Goal: Navigation & Orientation: Find specific page/section

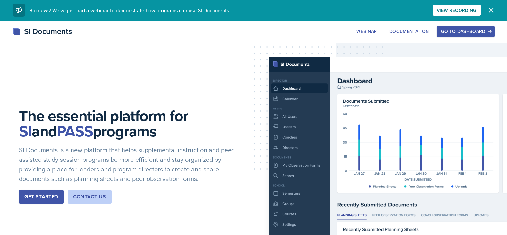
click at [460, 30] on div "Go to Dashboard" at bounding box center [465, 31] width 49 height 5
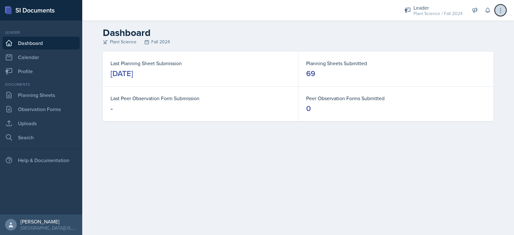
click at [497, 13] on button at bounding box center [500, 10] width 12 height 12
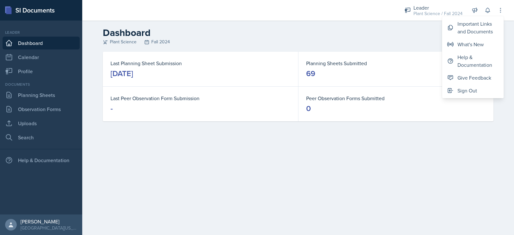
click at [401, 35] on h2 "Dashboard" at bounding box center [298, 33] width 390 height 12
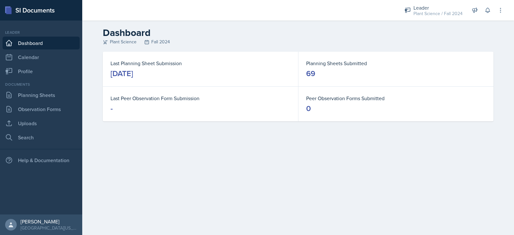
click at [18, 10] on div "SI Documents" at bounding box center [41, 10] width 82 height 21
click at [51, 93] on link "Planning Sheets" at bounding box center [41, 95] width 77 height 13
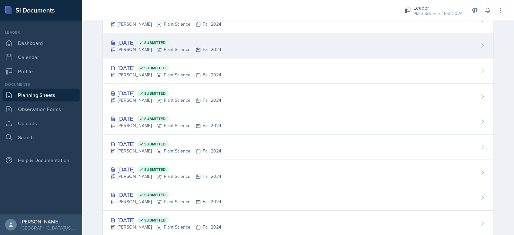
scroll to position [440, 0]
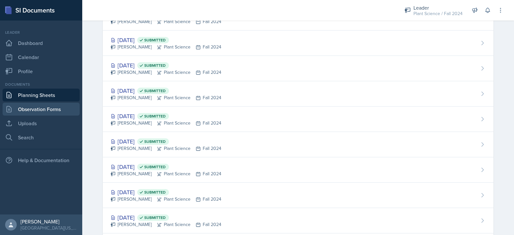
click at [36, 111] on link "Observation Forms" at bounding box center [41, 109] width 77 height 13
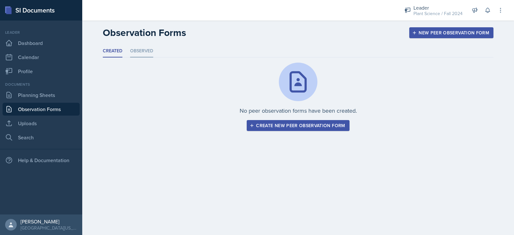
click at [142, 52] on li "Observed" at bounding box center [141, 51] width 23 height 13
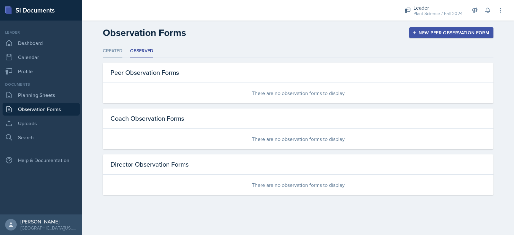
click at [116, 53] on li "Created" at bounding box center [113, 51] width 20 height 13
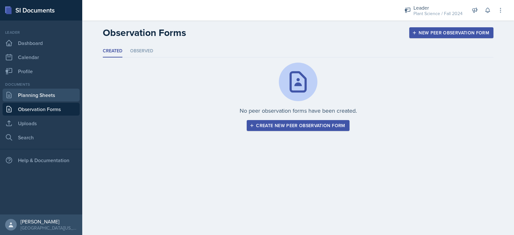
click at [53, 96] on link "Planning Sheets" at bounding box center [41, 95] width 77 height 13
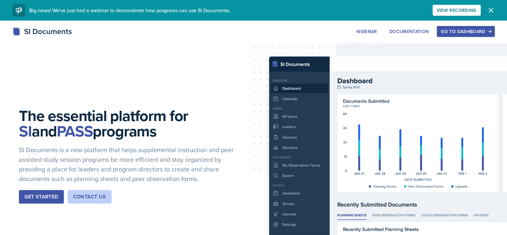
click at [460, 34] on div "Go to Dashboard" at bounding box center [465, 31] width 49 height 5
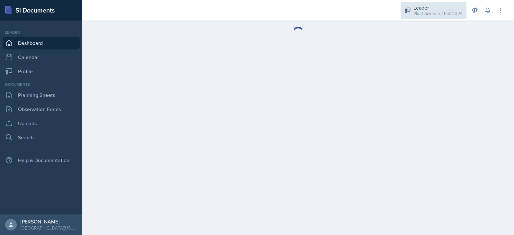
click at [442, 12] on div "Plant Science / Fall 2024" at bounding box center [437, 13] width 49 height 7
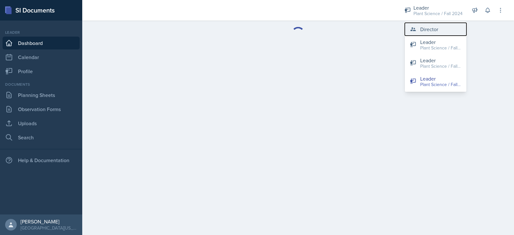
click at [441, 31] on button "Director" at bounding box center [435, 29] width 62 height 13
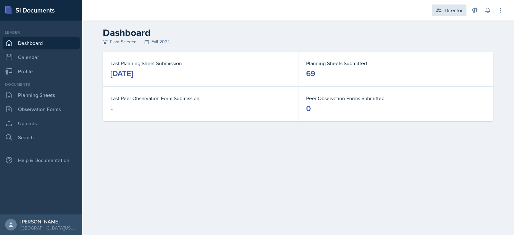
click at [451, 13] on div "Director" at bounding box center [453, 10] width 18 height 8
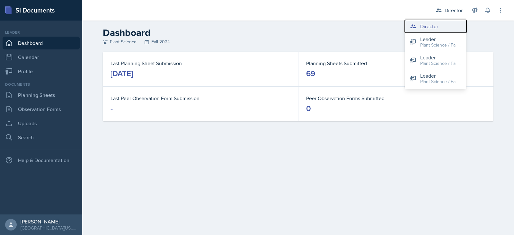
click at [447, 25] on button "Director" at bounding box center [435, 26] width 62 height 13
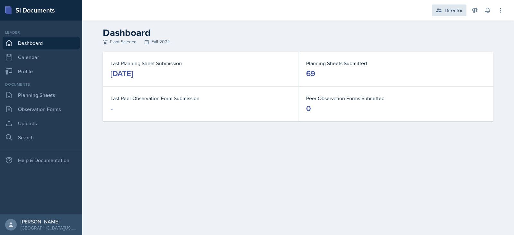
click at [451, 8] on div "Director" at bounding box center [453, 10] width 18 height 8
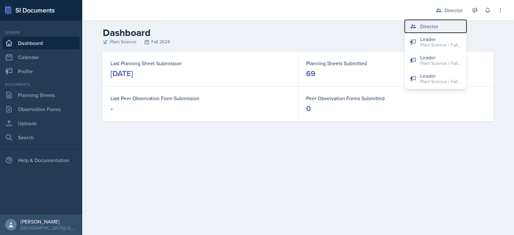
click at [443, 28] on button "Director" at bounding box center [435, 26] width 62 height 13
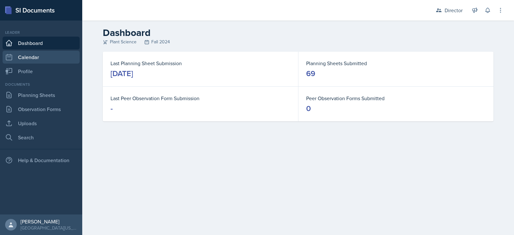
click at [51, 61] on link "Calendar" at bounding box center [41, 57] width 77 height 13
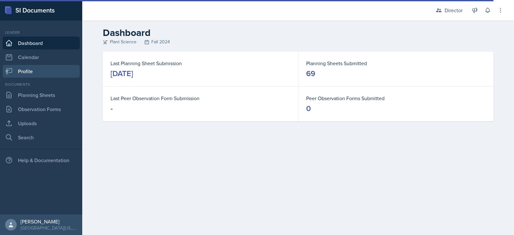
click at [51, 71] on link "Profile" at bounding box center [41, 71] width 77 height 13
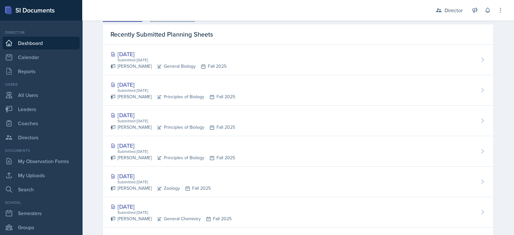
scroll to position [231, 0]
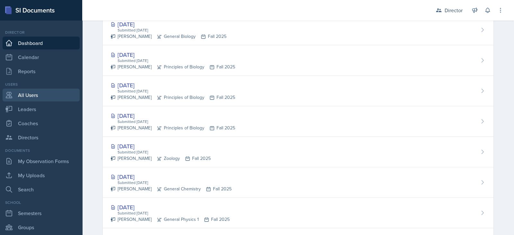
click at [38, 93] on link "All Users" at bounding box center [41, 95] width 77 height 13
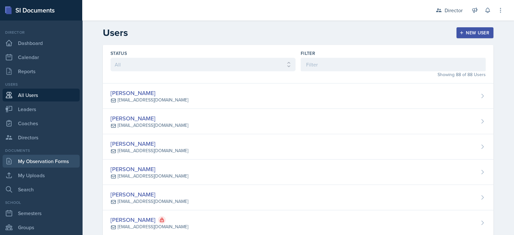
click at [29, 160] on link "My Observation Forms" at bounding box center [41, 161] width 77 height 13
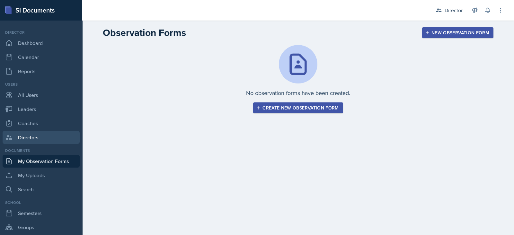
click at [42, 134] on link "Directors" at bounding box center [41, 137] width 77 height 13
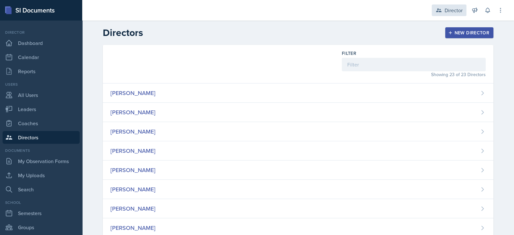
click at [445, 16] on div "Director" at bounding box center [448, 10] width 35 height 12
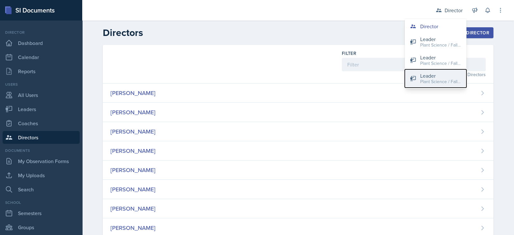
click at [441, 82] on div "Plant Science / Fall 2024" at bounding box center [440, 81] width 41 height 7
